Goal: Task Accomplishment & Management: Use online tool/utility

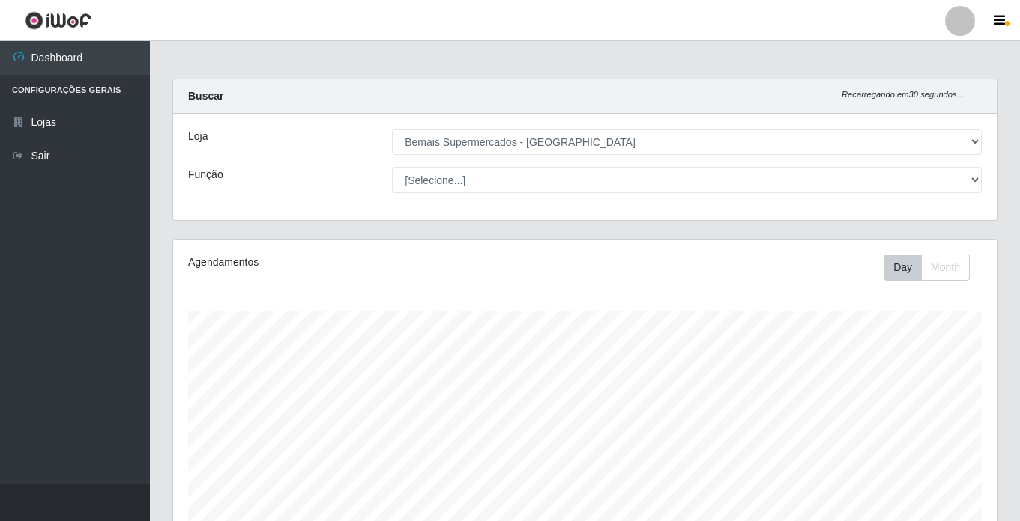
select select "250"
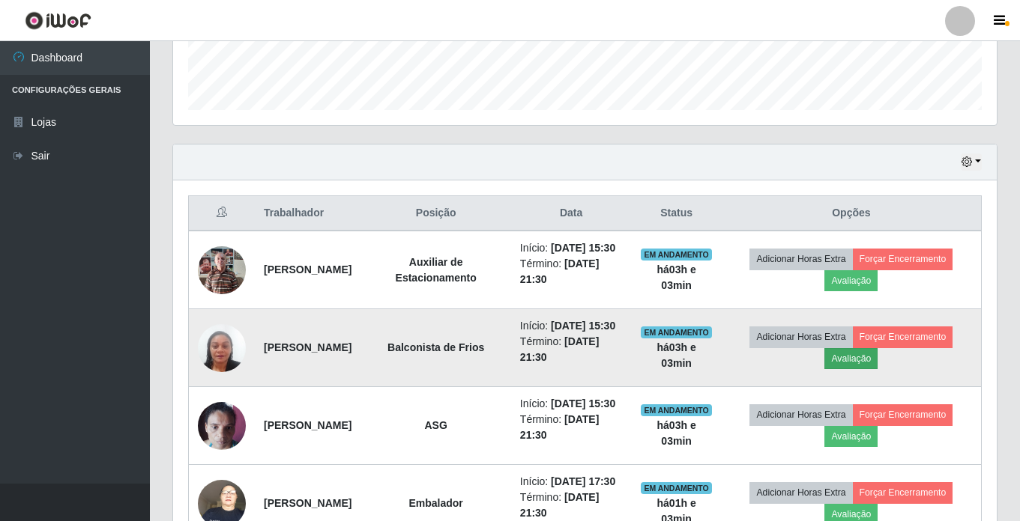
scroll to position [432, 0]
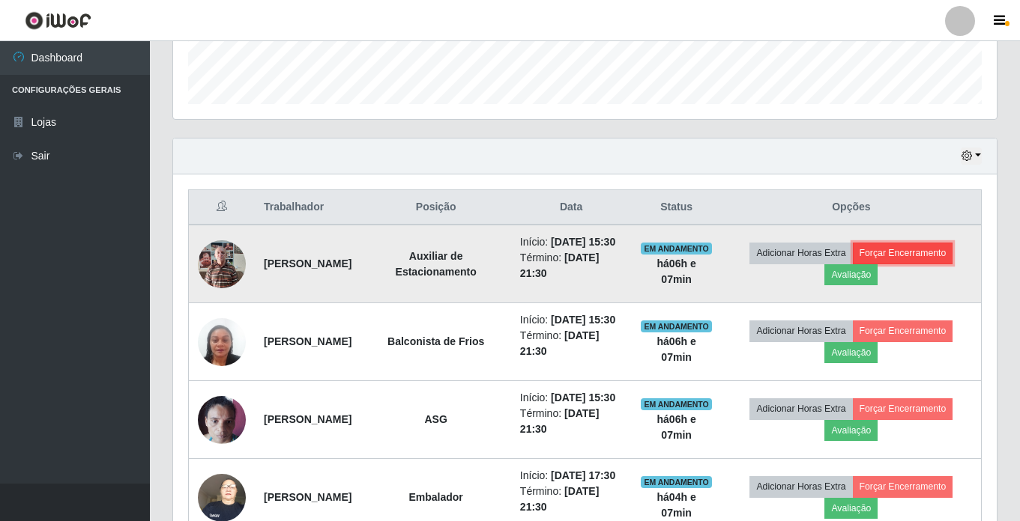
click at [933, 262] on button "Forçar Encerramento" at bounding box center [903, 253] width 100 height 21
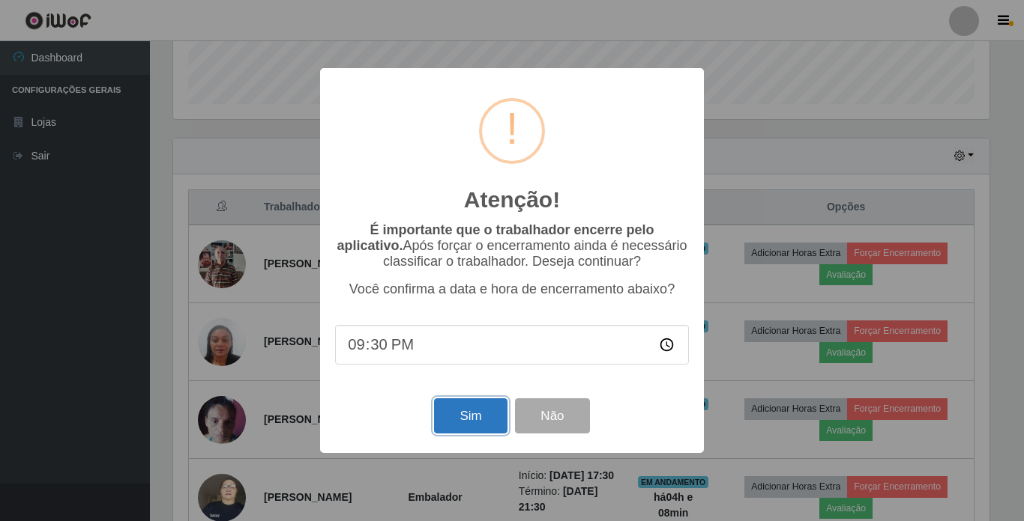
click at [464, 426] on button "Sim" at bounding box center [470, 416] width 73 height 35
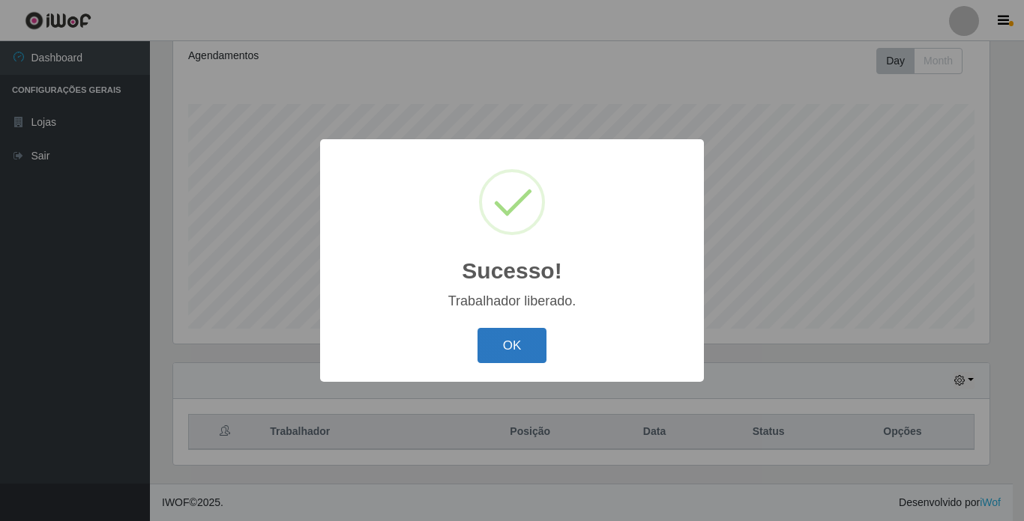
click at [520, 351] on button "OK" at bounding box center [512, 345] width 70 height 35
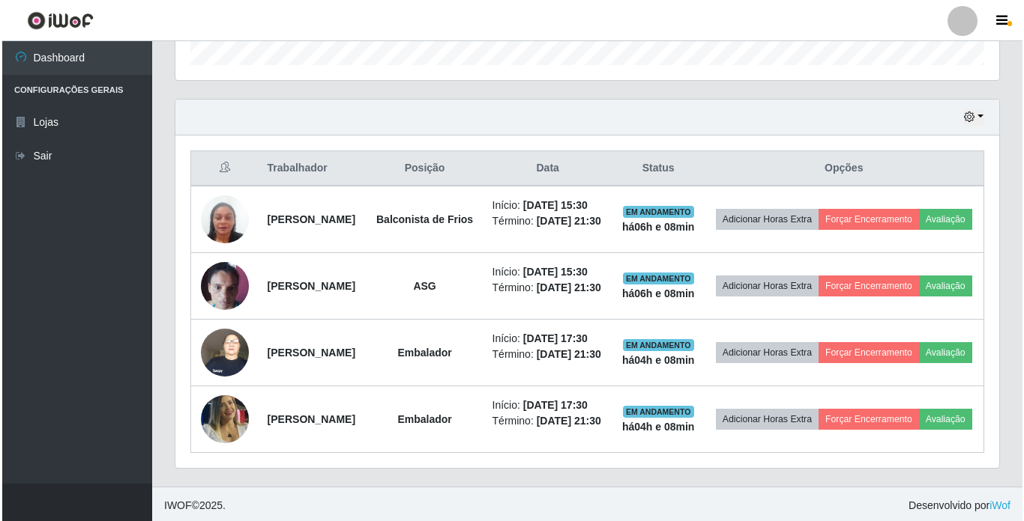
scroll to position [581, 0]
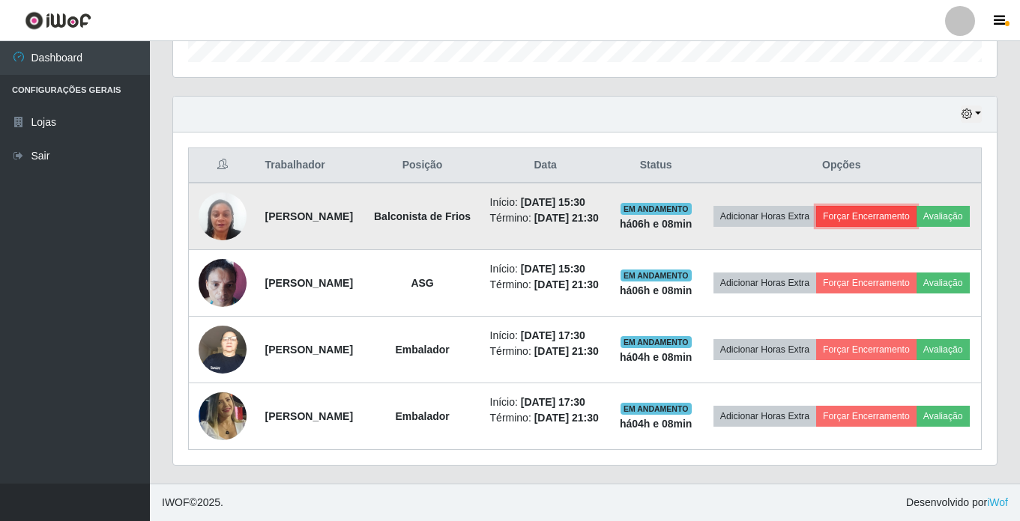
click at [916, 206] on button "Forçar Encerramento" at bounding box center [866, 216] width 100 height 21
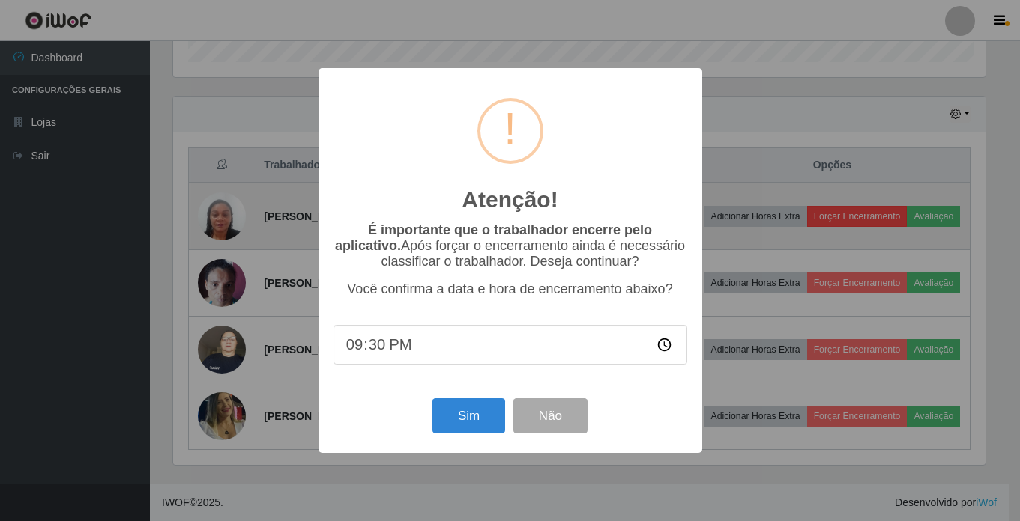
scroll to position [311, 816]
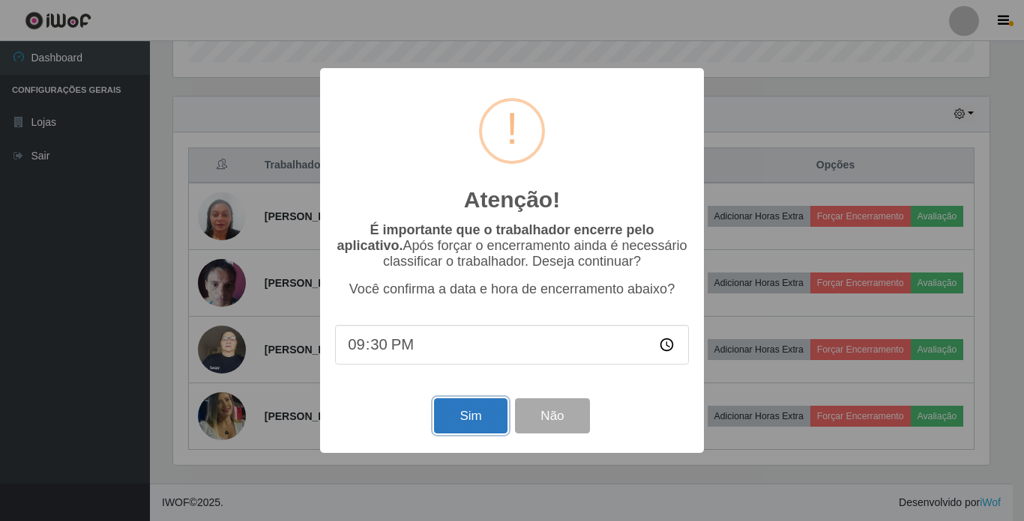
click at [453, 431] on button "Sim" at bounding box center [470, 416] width 73 height 35
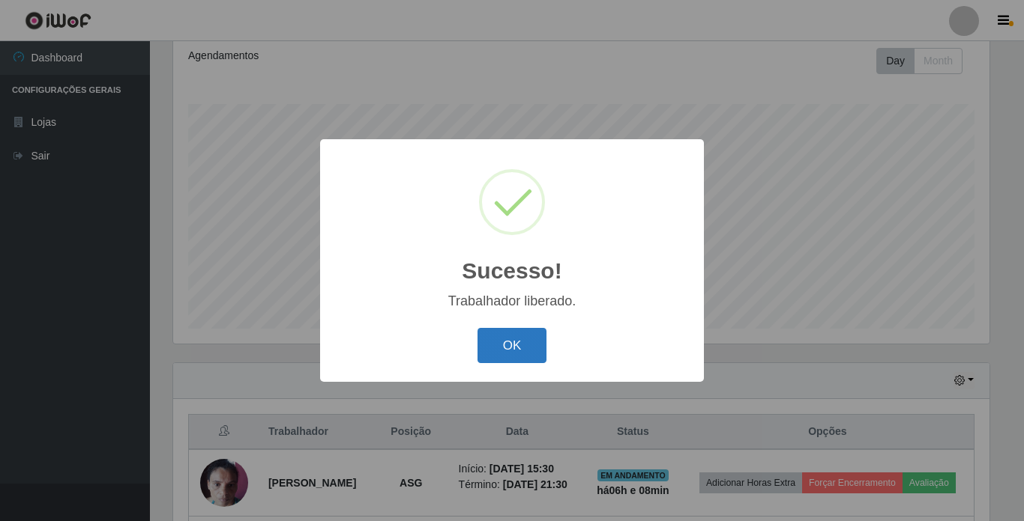
click at [504, 348] on button "OK" at bounding box center [512, 345] width 70 height 35
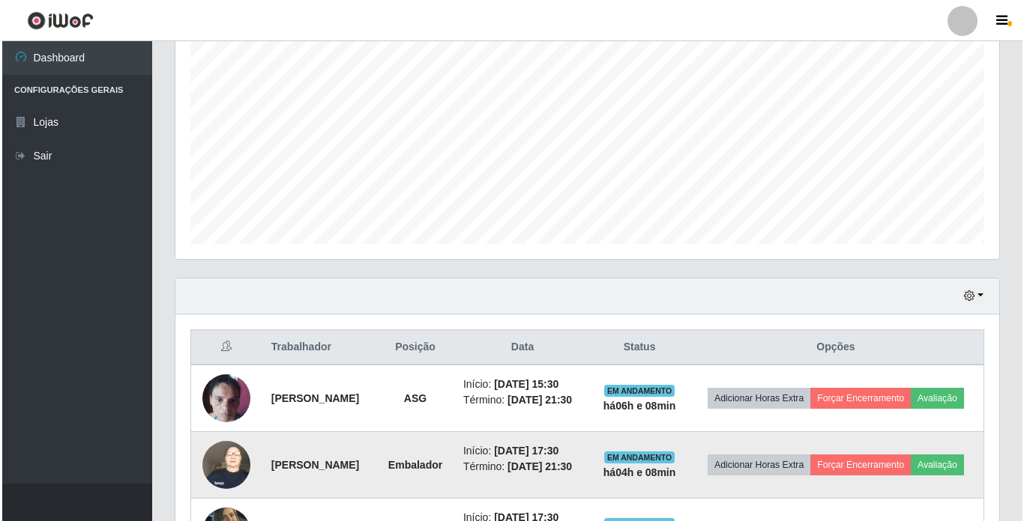
scroll to position [441, 0]
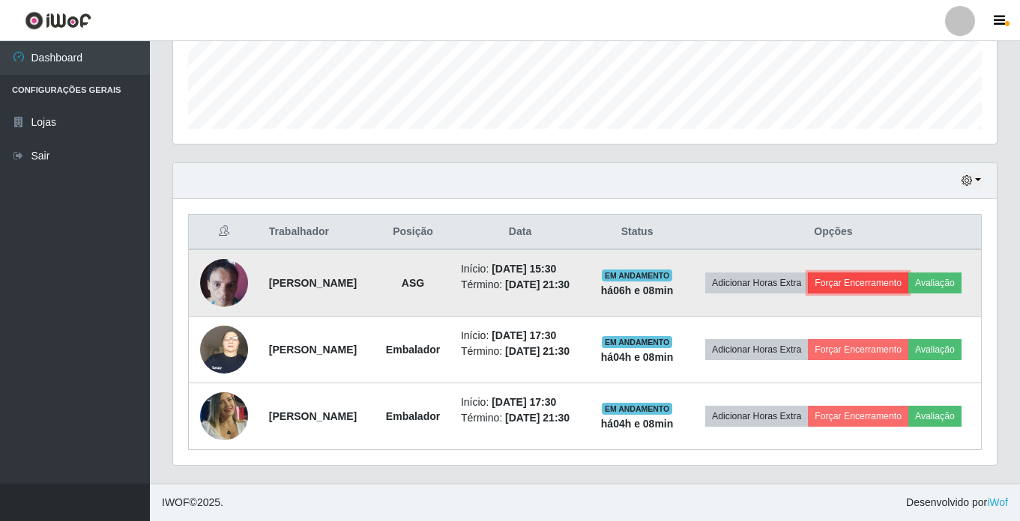
click at [908, 273] on button "Forçar Encerramento" at bounding box center [858, 283] width 100 height 21
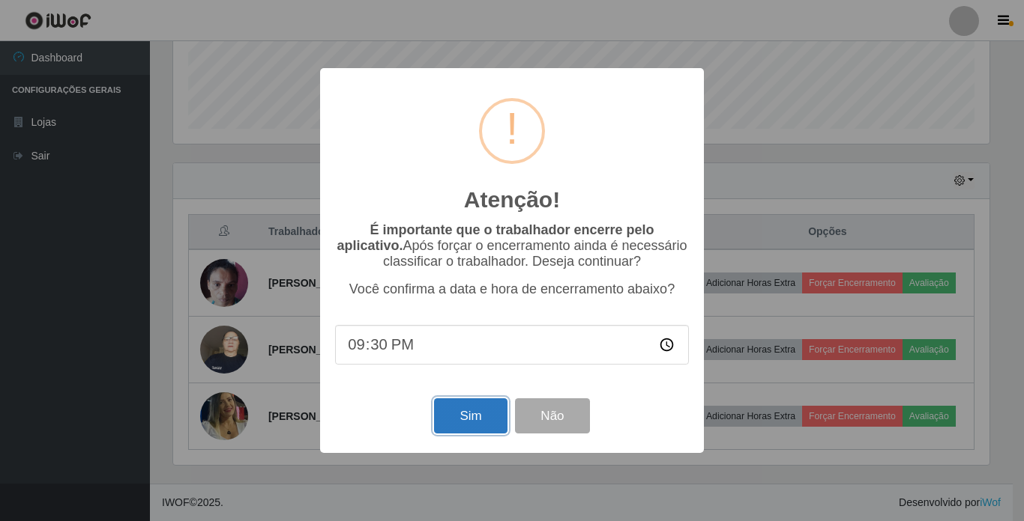
click at [453, 416] on button "Sim" at bounding box center [470, 416] width 73 height 35
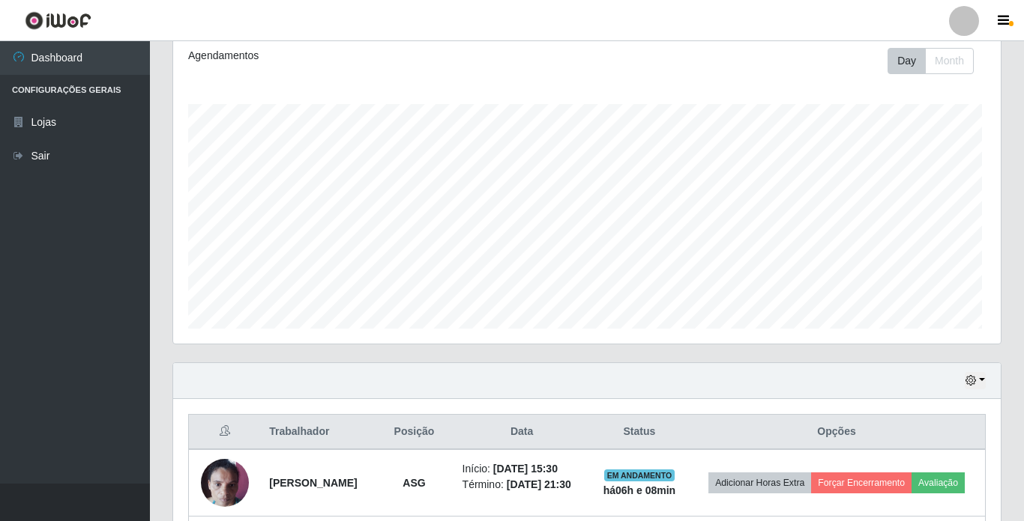
scroll to position [0, 0]
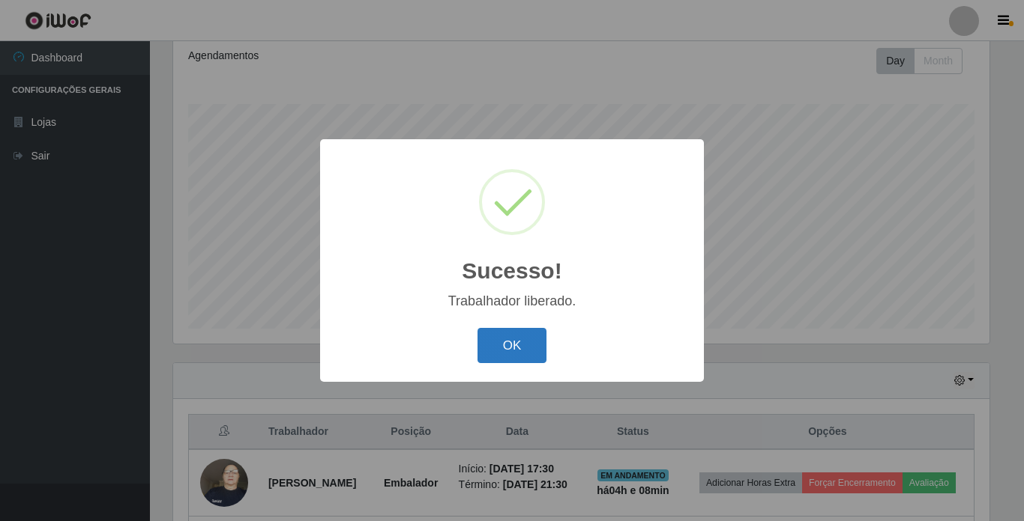
click at [516, 345] on button "OK" at bounding box center [512, 345] width 70 height 35
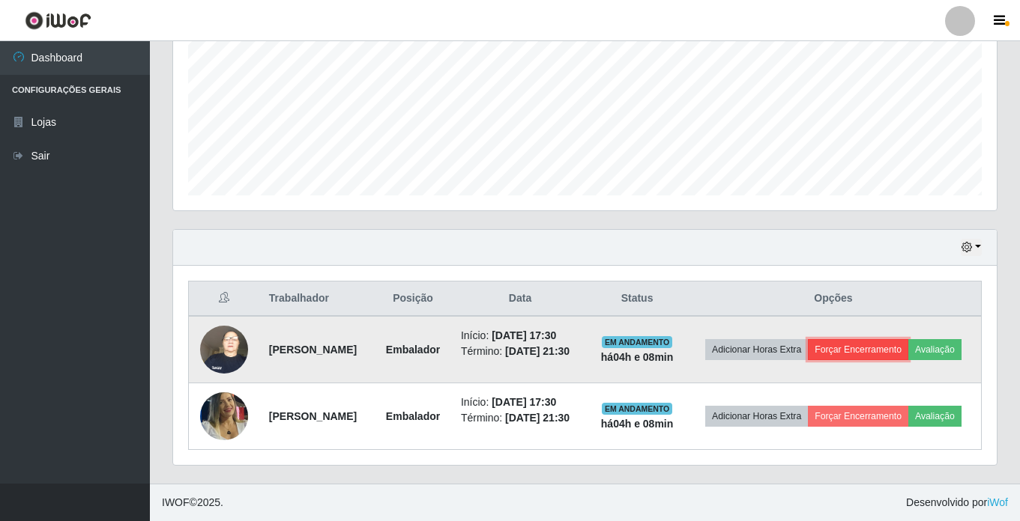
click at [908, 339] on button "Forçar Encerramento" at bounding box center [858, 349] width 100 height 21
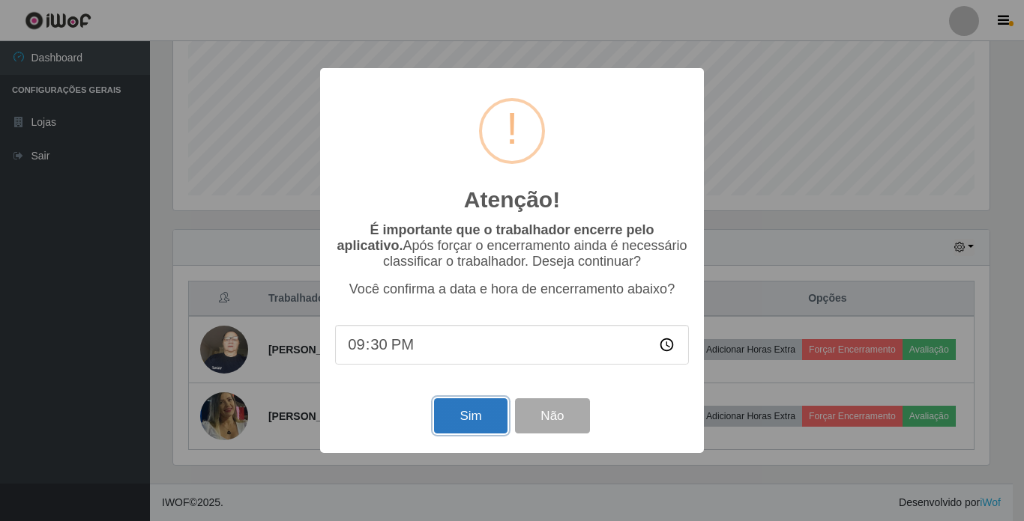
click at [473, 430] on button "Sim" at bounding box center [470, 416] width 73 height 35
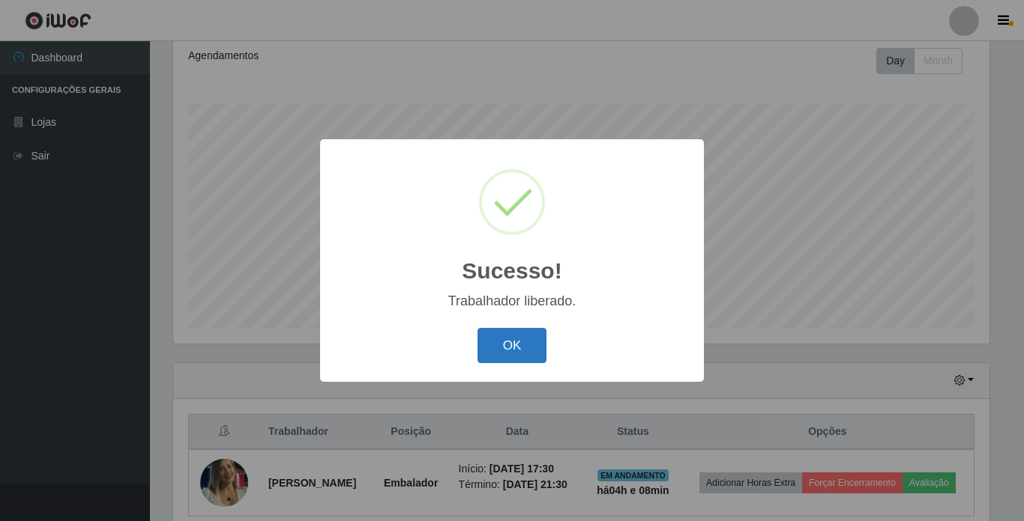
click at [505, 336] on button "OK" at bounding box center [512, 345] width 70 height 35
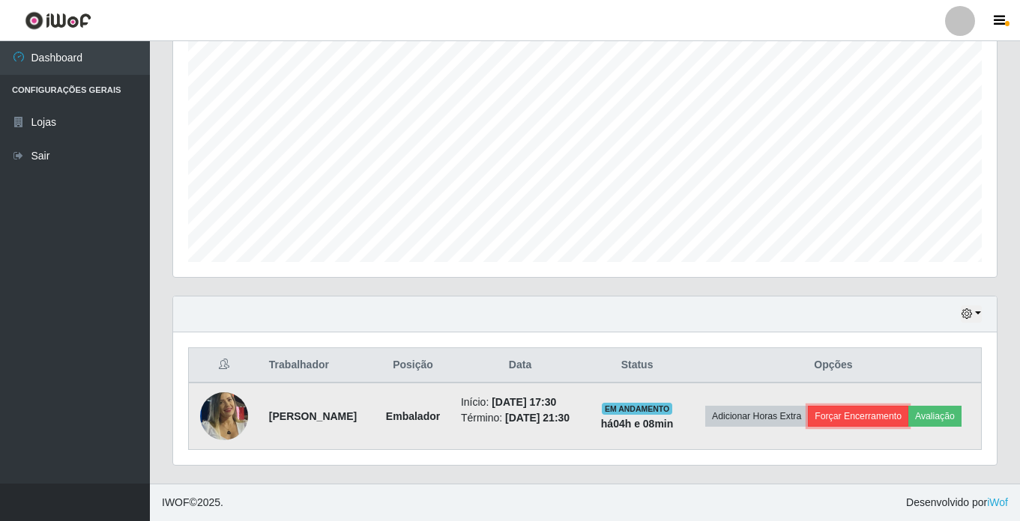
click at [908, 406] on button "Forçar Encerramento" at bounding box center [858, 416] width 100 height 21
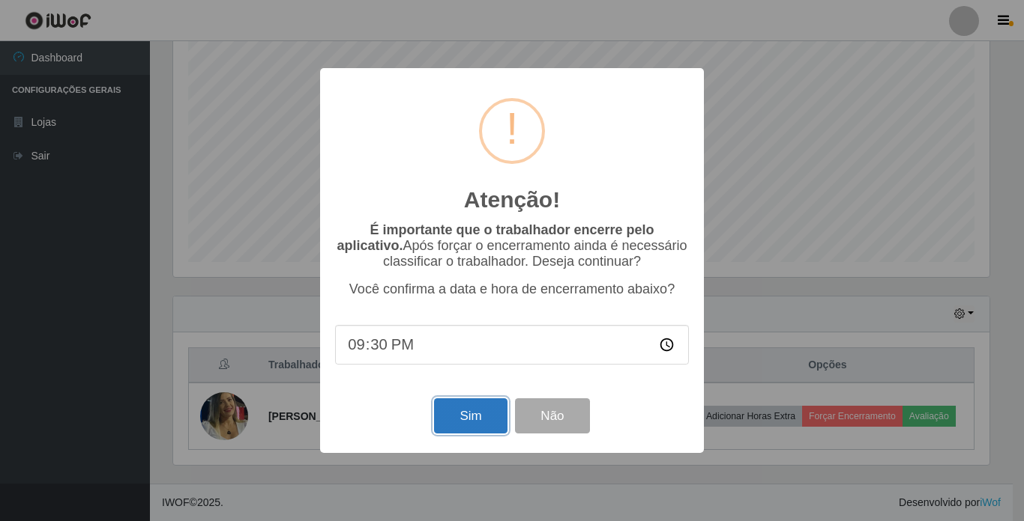
click at [469, 422] on button "Sim" at bounding box center [470, 416] width 73 height 35
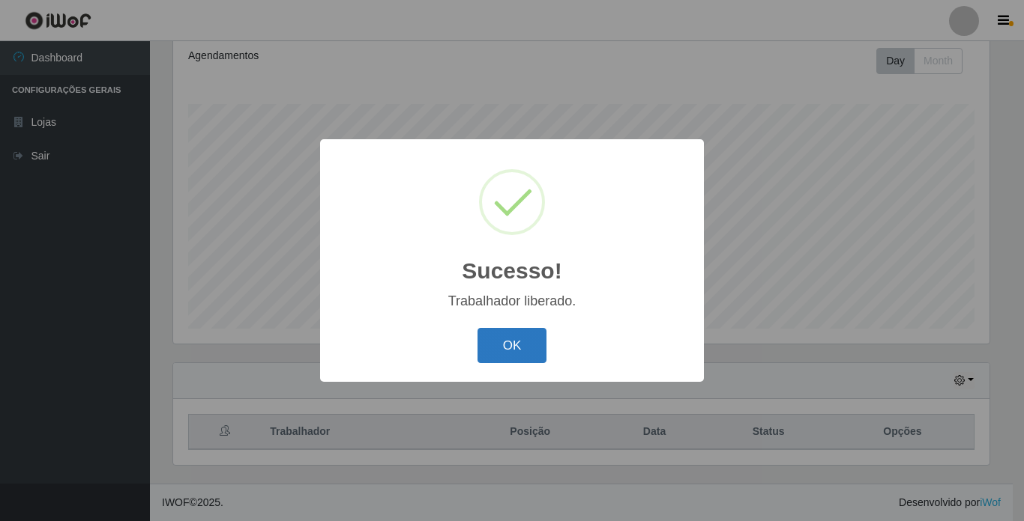
click at [521, 342] on button "OK" at bounding box center [512, 345] width 70 height 35
